Goal: Information Seeking & Learning: Understand process/instructions

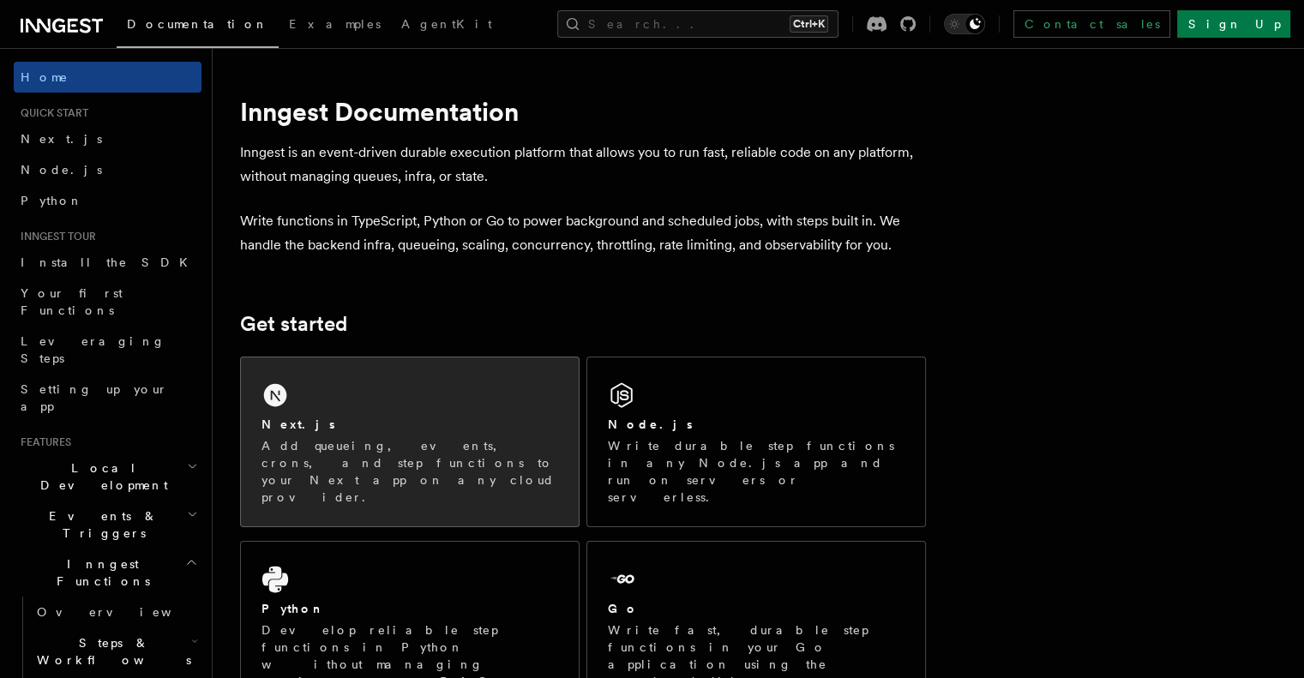
click at [415, 401] on div "Next.js Add queueing, events, crons, and step functions to your Next app on any…" at bounding box center [410, 442] width 338 height 169
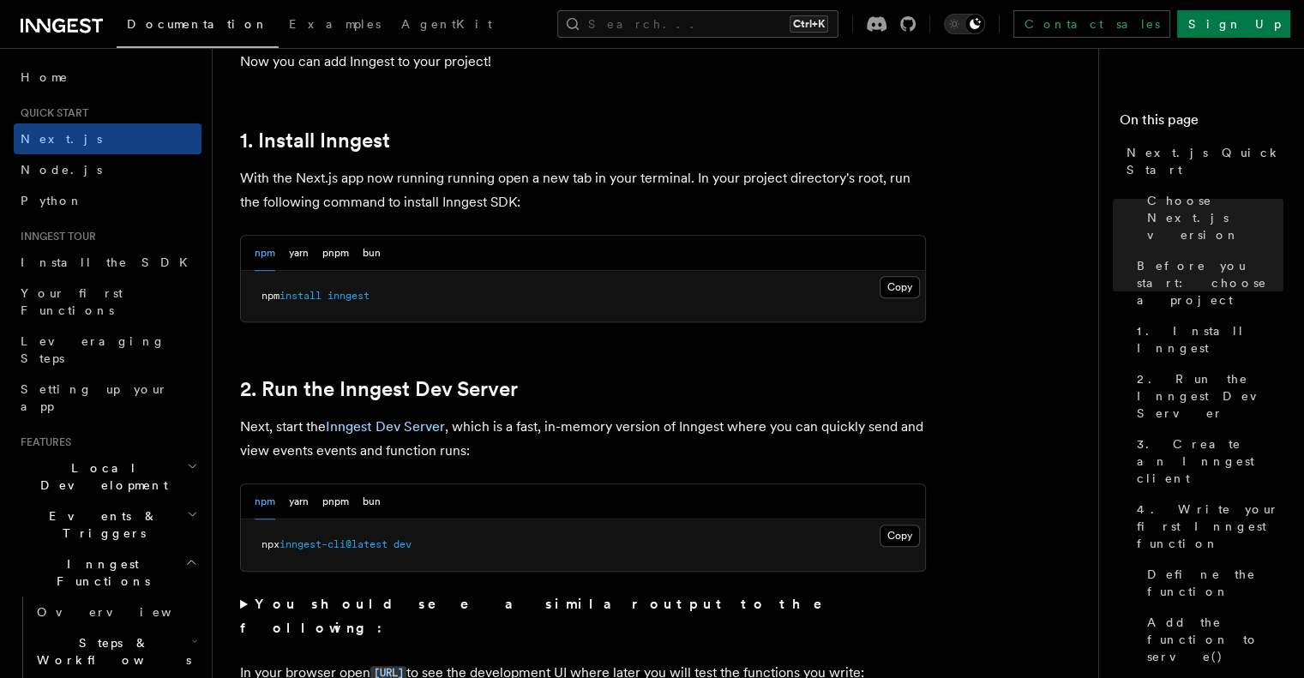
scroll to position [897, 0]
click at [899, 281] on button "Copy Copied" at bounding box center [900, 285] width 40 height 22
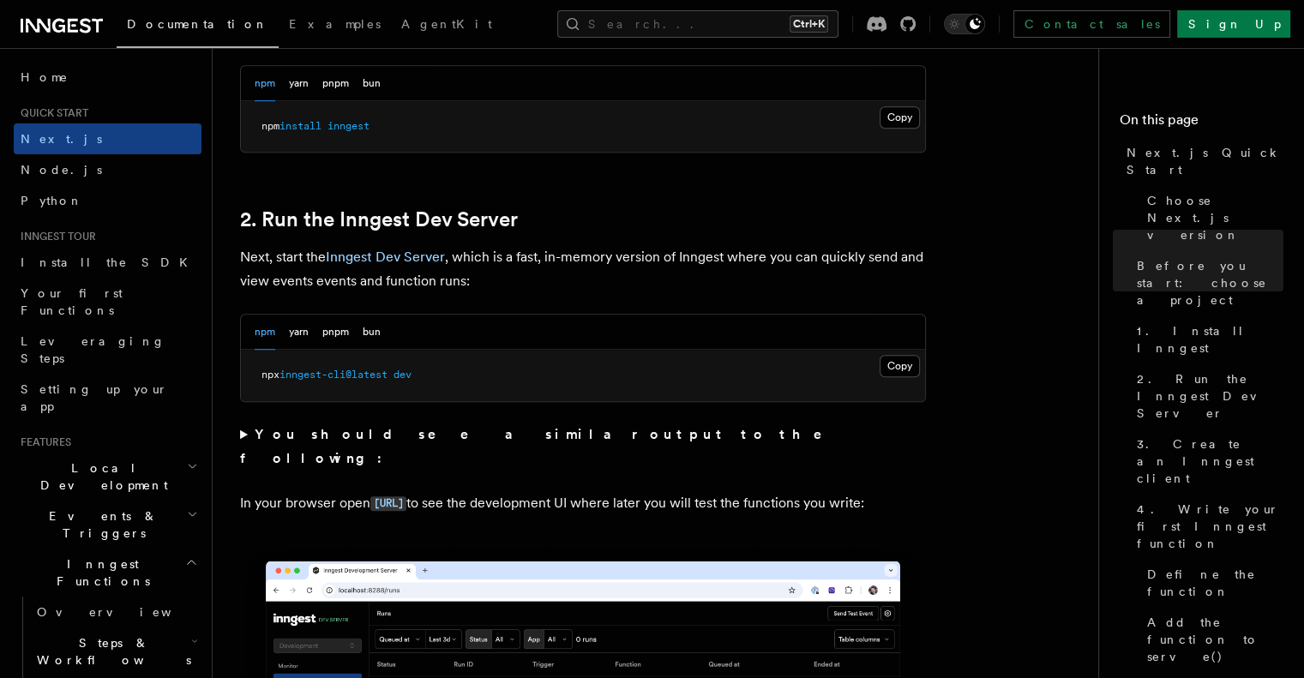
scroll to position [1066, 0]
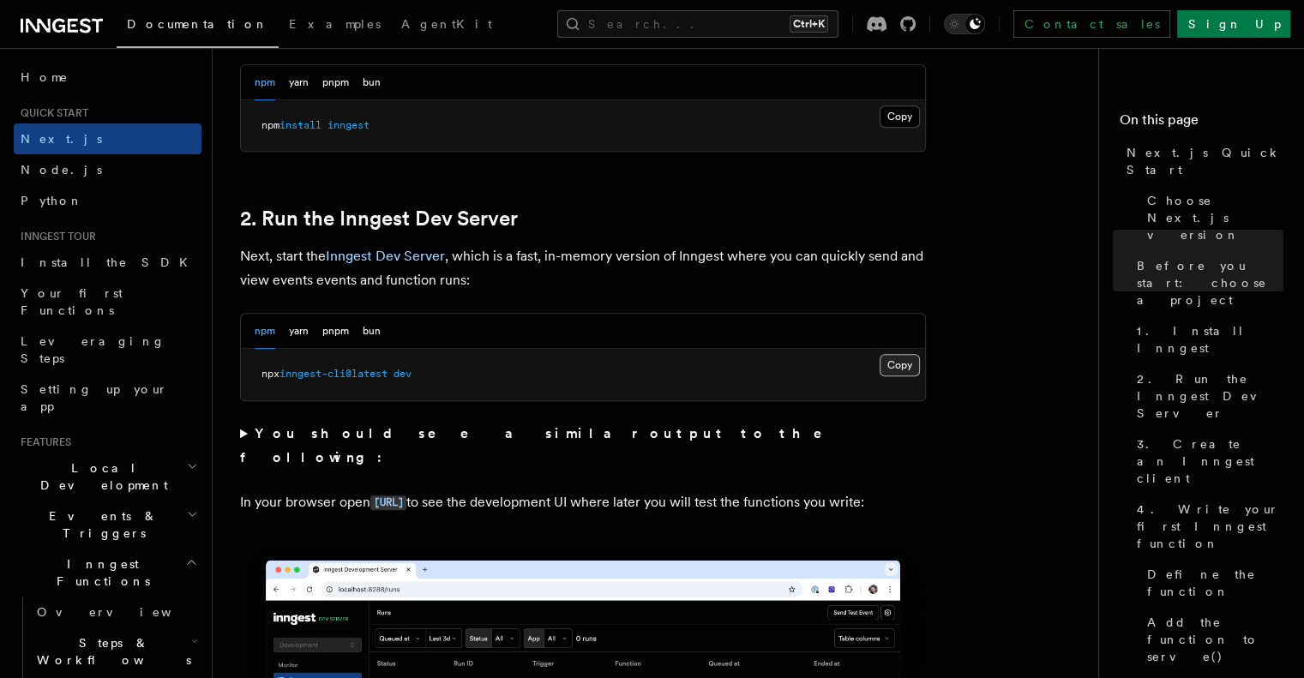
click at [895, 359] on button "Copy Copied" at bounding box center [900, 365] width 40 height 22
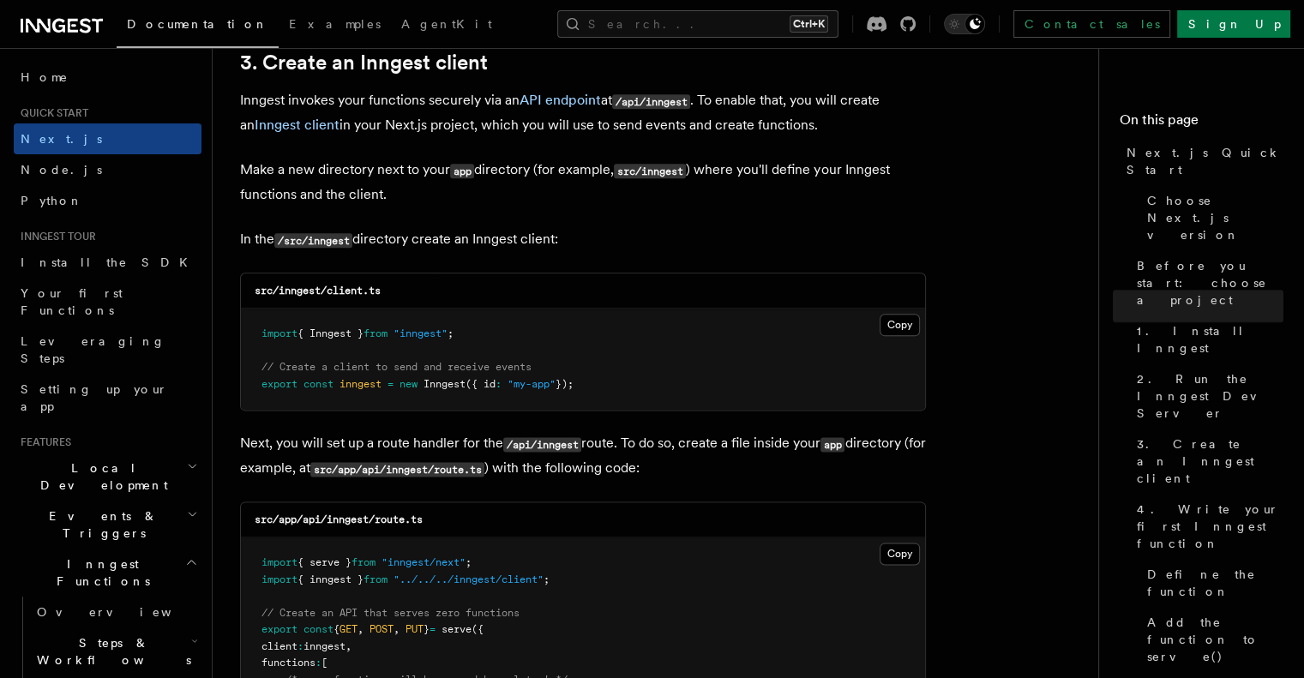
scroll to position [2048, 0]
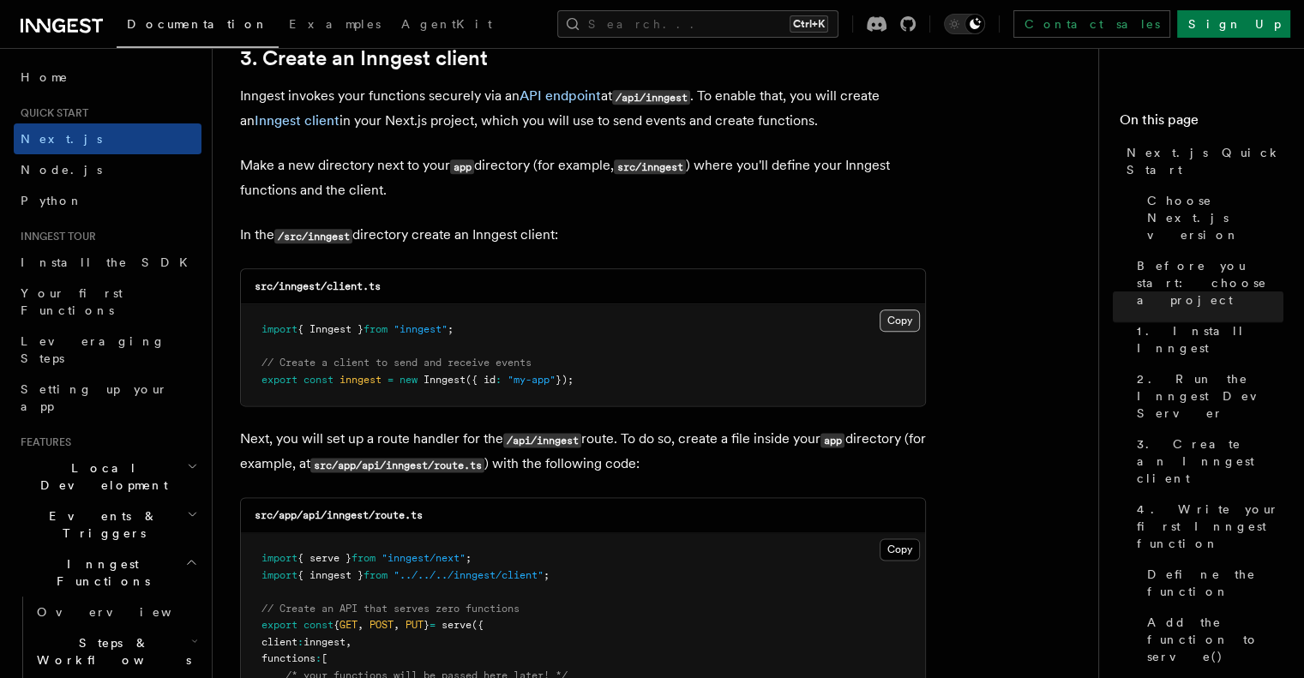
click at [898, 320] on button "Copy Copied" at bounding box center [900, 321] width 40 height 22
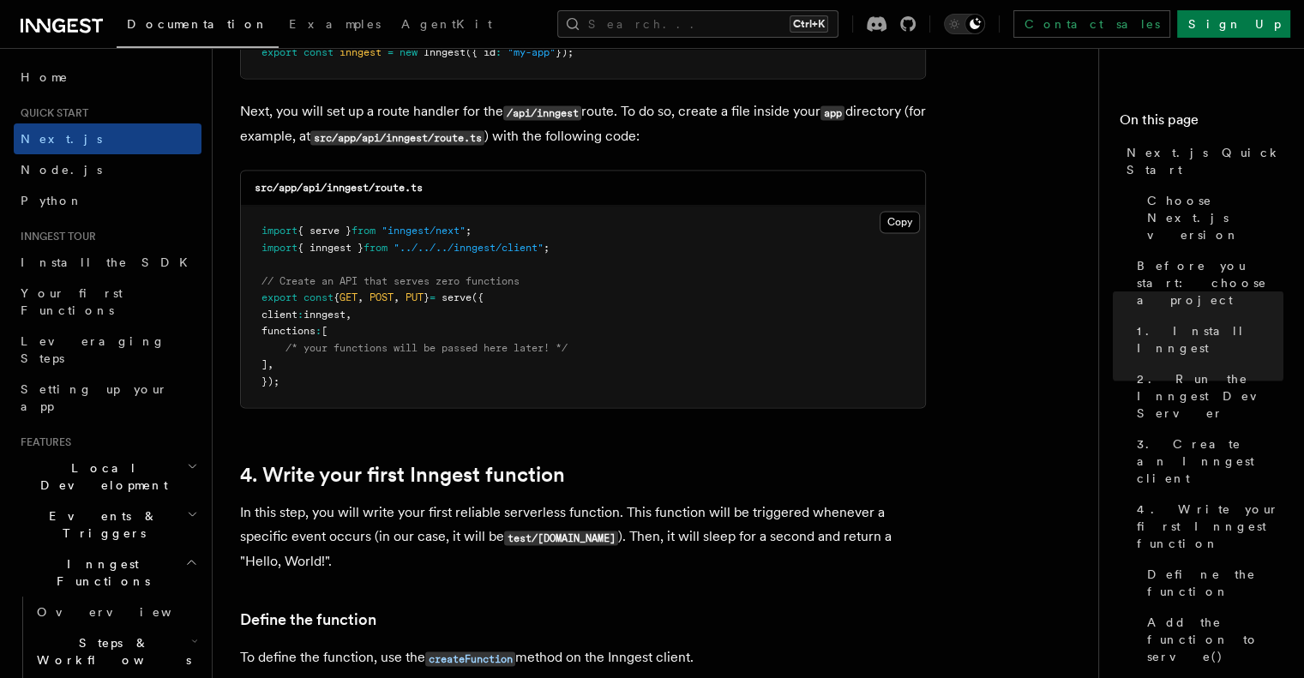
scroll to position [2376, 0]
drag, startPoint x: 327, startPoint y: 186, endPoint x: 430, endPoint y: 190, distance: 103.0
click at [430, 190] on div "src/app/api/inngest/route.ts" at bounding box center [583, 187] width 684 height 35
copy code "inngest/route.ts"
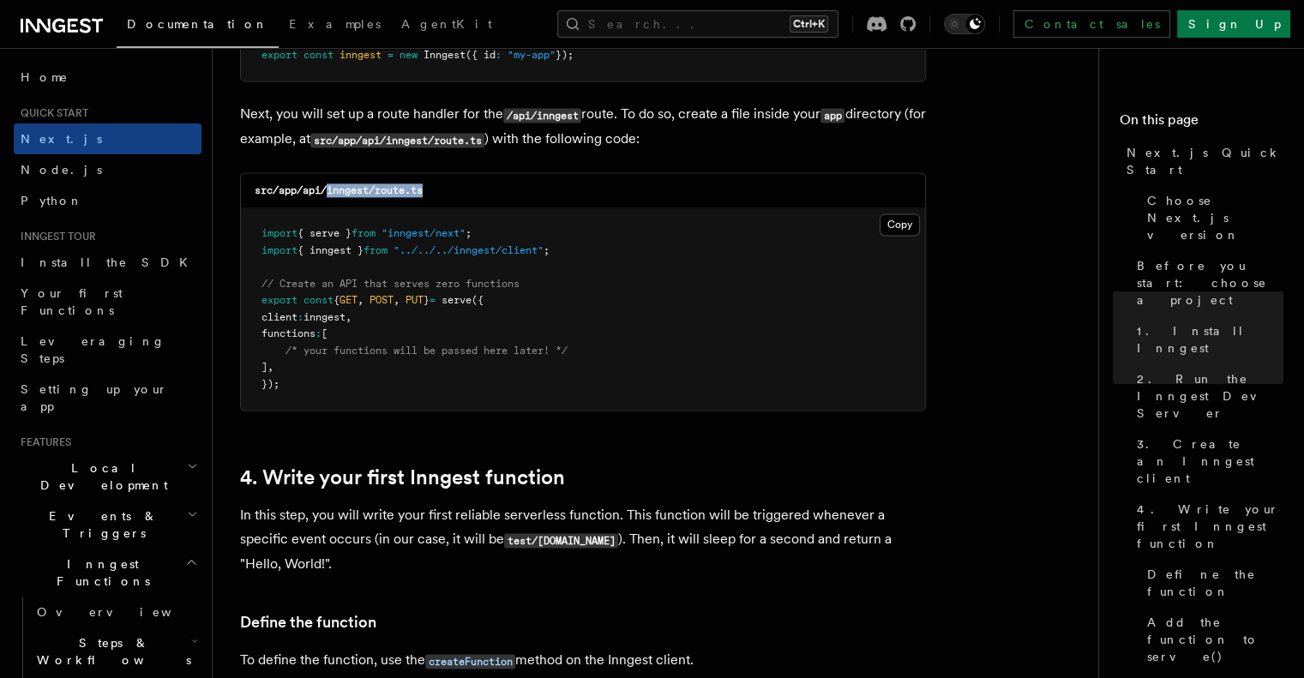
scroll to position [2370, 0]
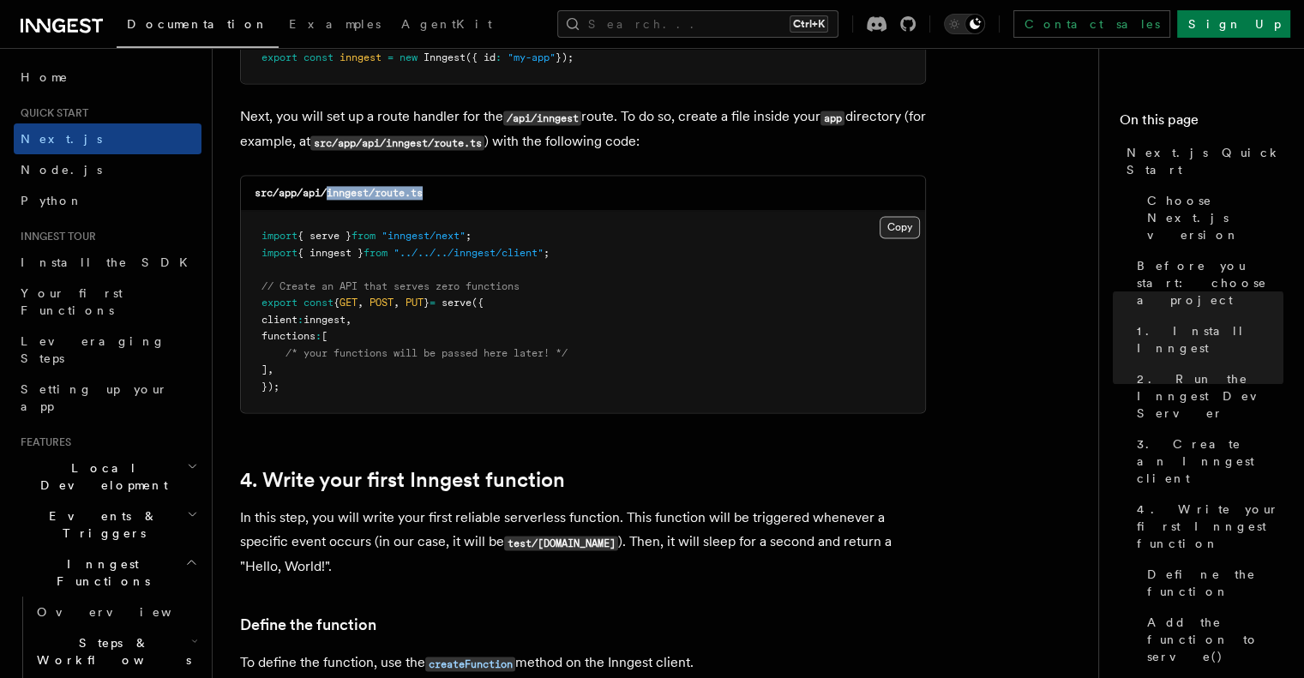
click at [894, 225] on button "Copy Copied" at bounding box center [900, 227] width 40 height 22
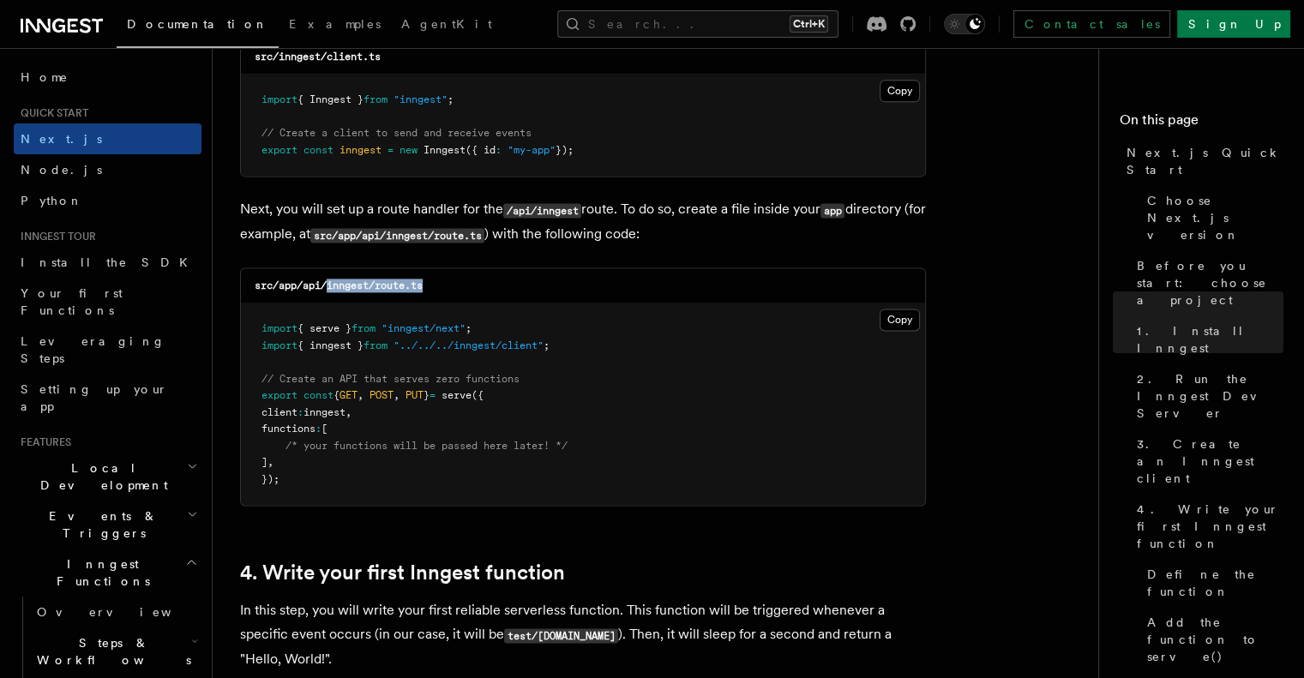
scroll to position [2278, 0]
click at [900, 314] on button "Copy Copied" at bounding box center [900, 320] width 40 height 22
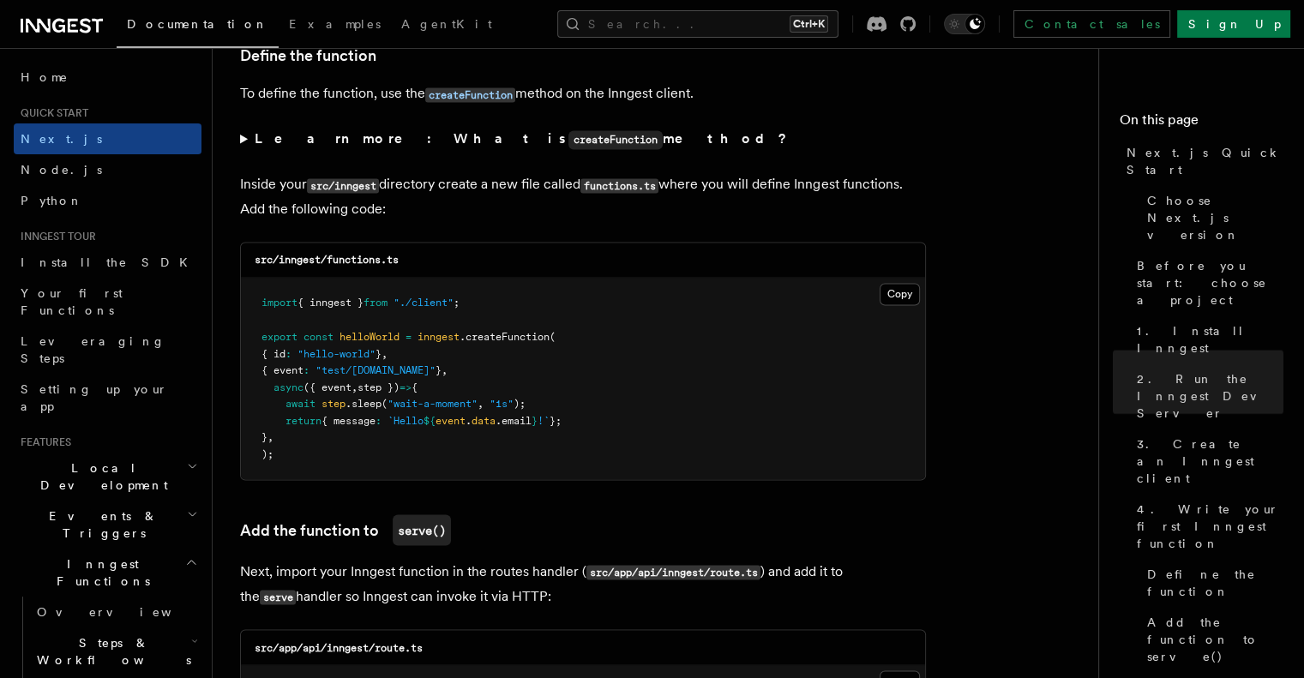
scroll to position [2942, 0]
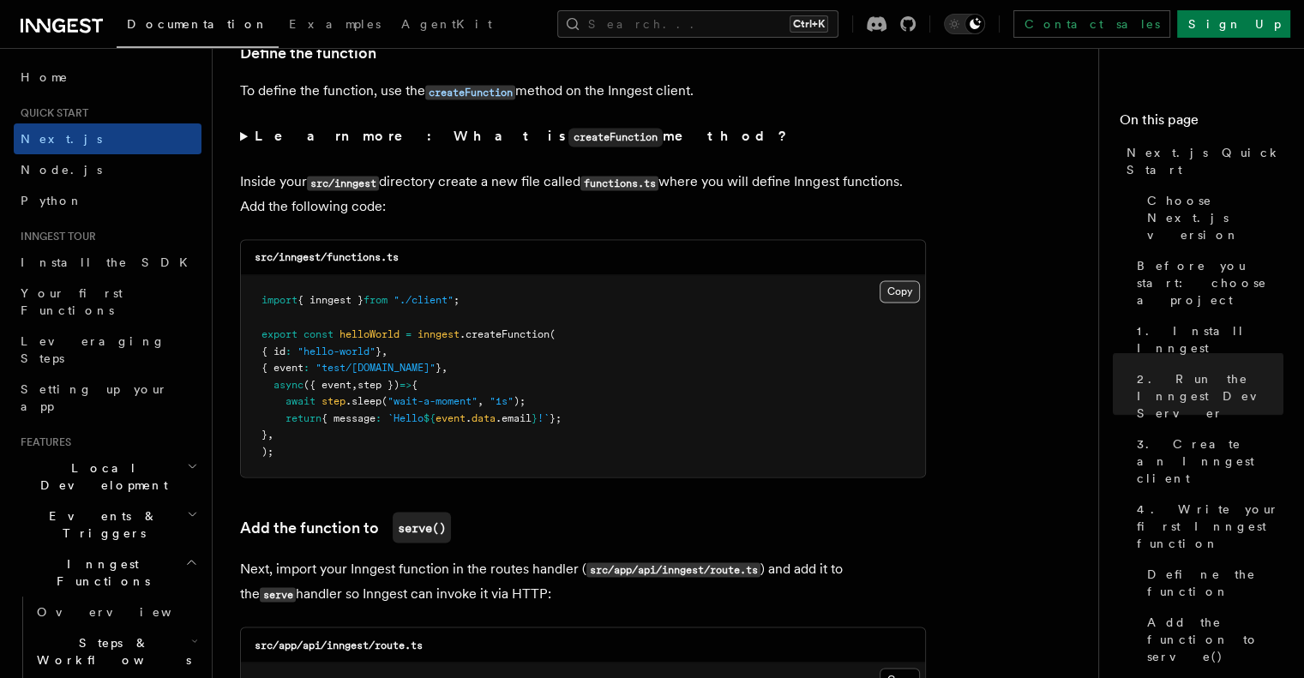
click at [907, 292] on button "Copy Copied" at bounding box center [900, 291] width 40 height 22
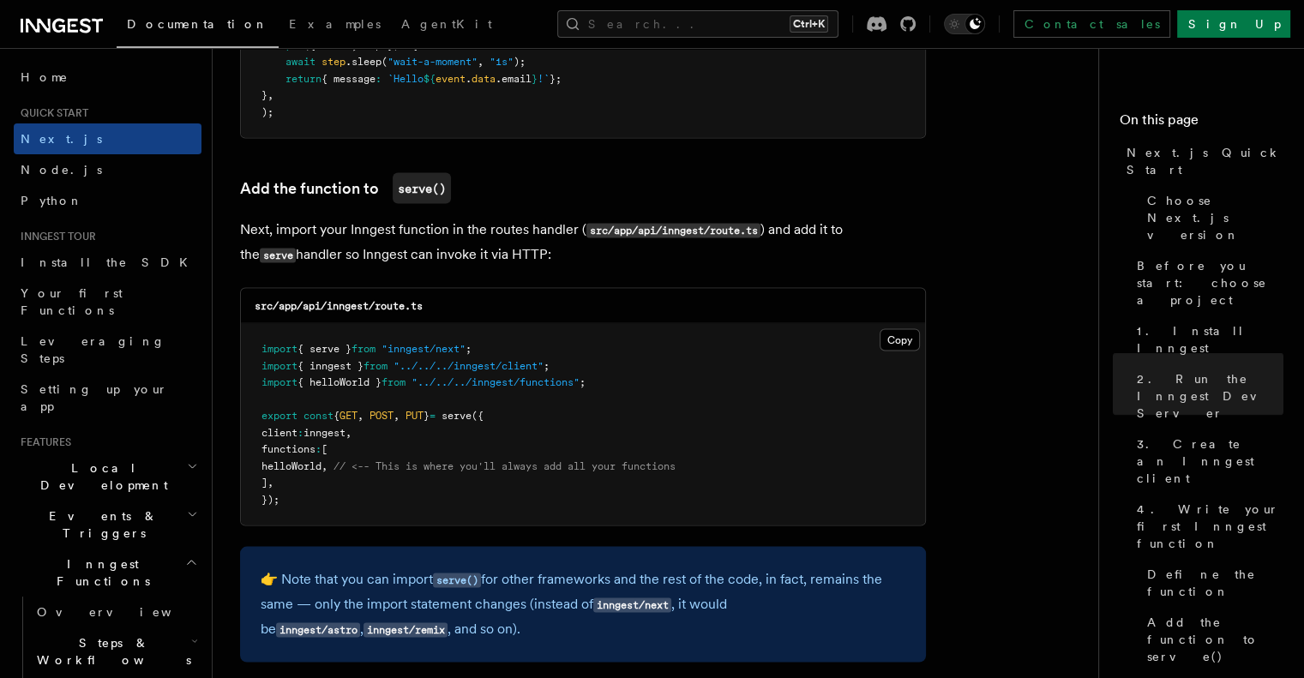
scroll to position [3286, 0]
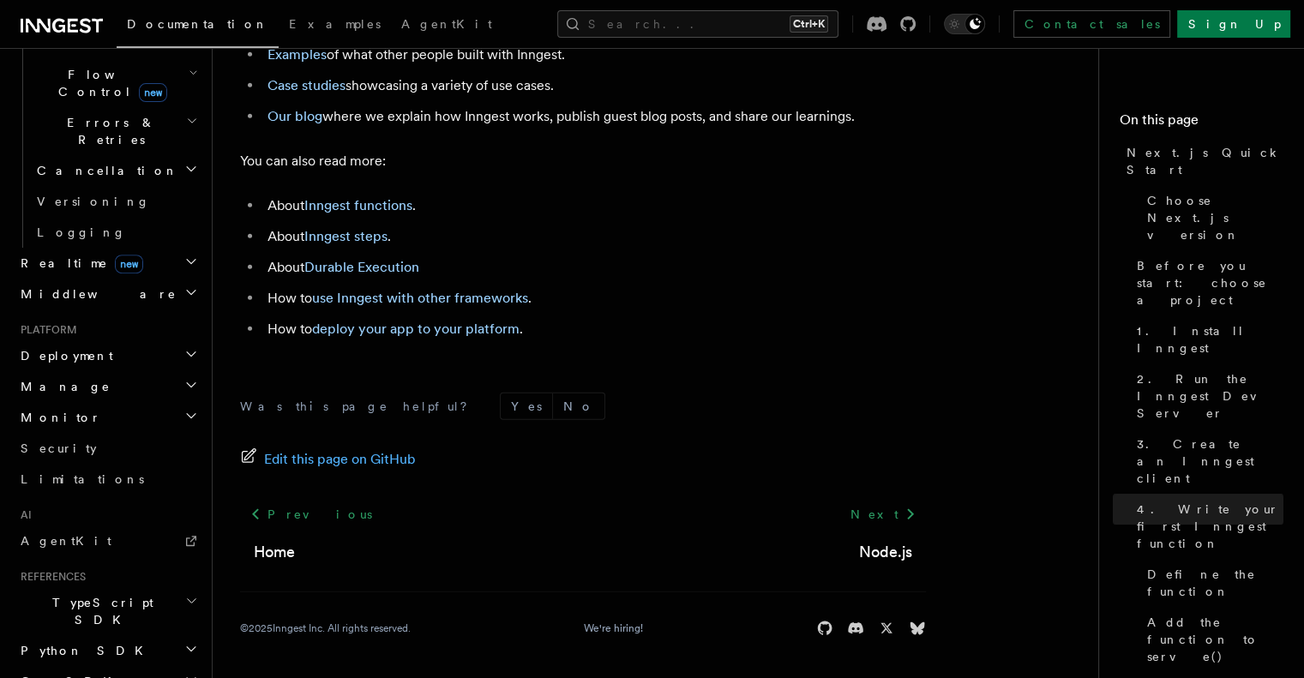
scroll to position [693, 0]
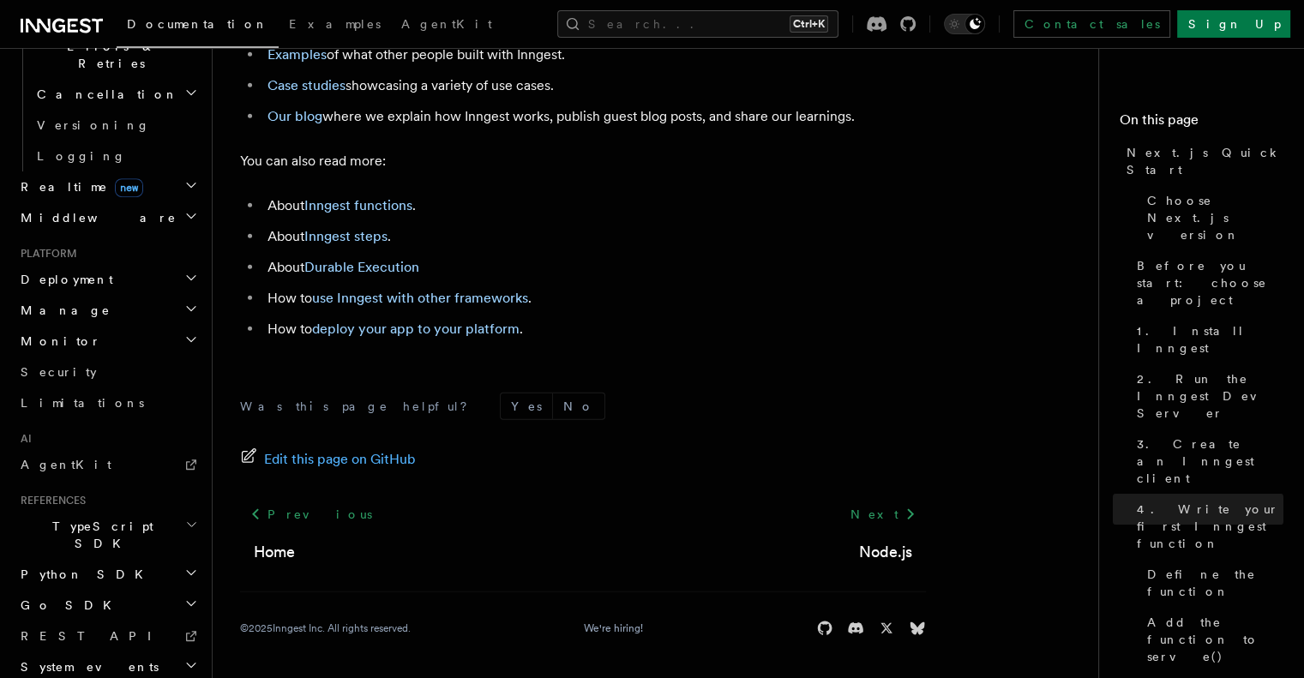
click at [55, 597] on span "Go SDK" at bounding box center [68, 605] width 108 height 17
